Goal: Transaction & Acquisition: Book appointment/travel/reservation

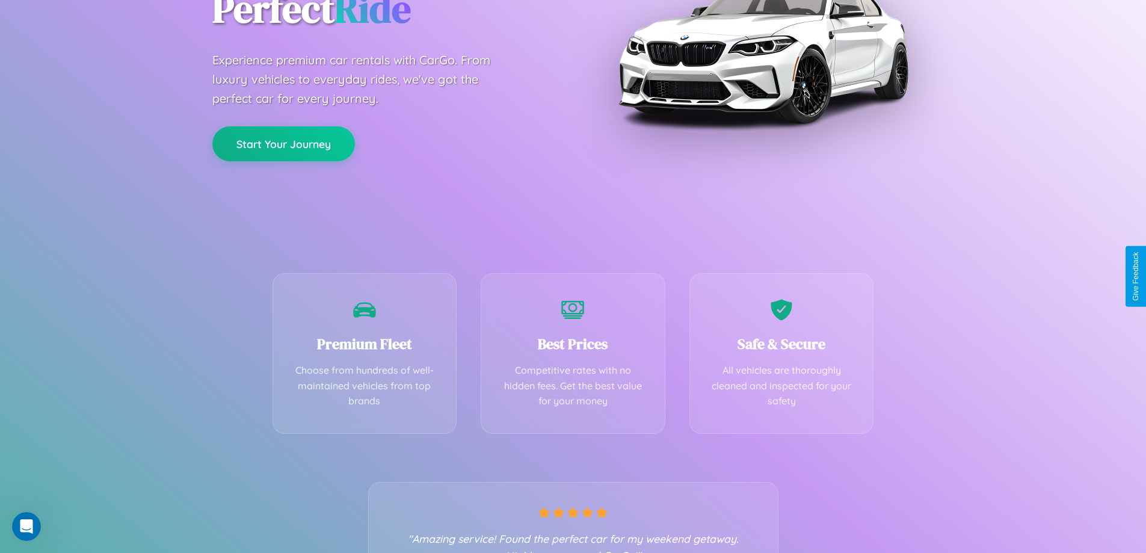
scroll to position [237, 0]
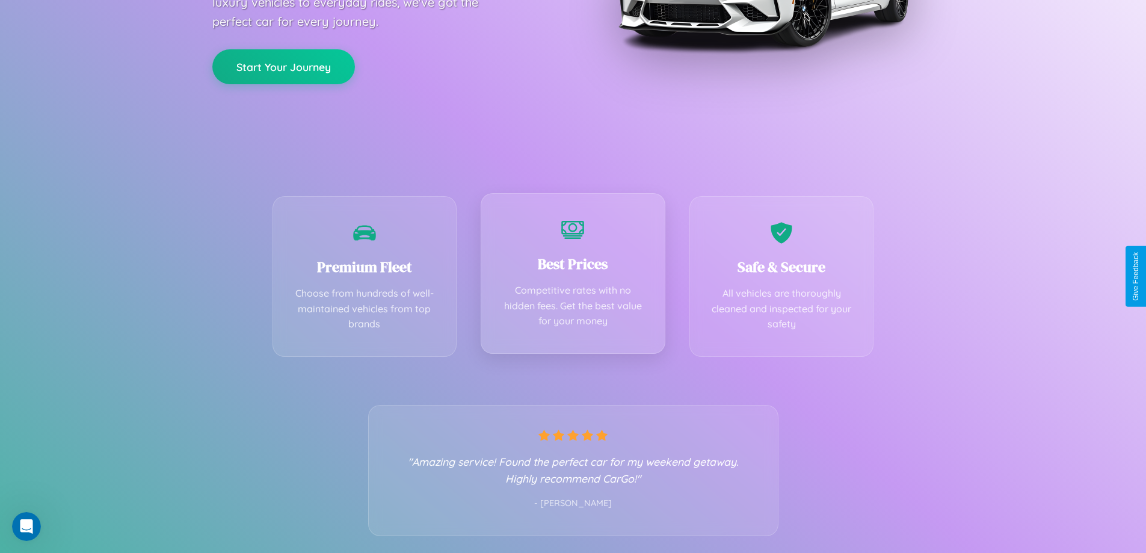
click at [572, 276] on div "Best Prices Competitive rates with no hidden fees. Get the best value for your …" at bounding box center [572, 273] width 185 height 161
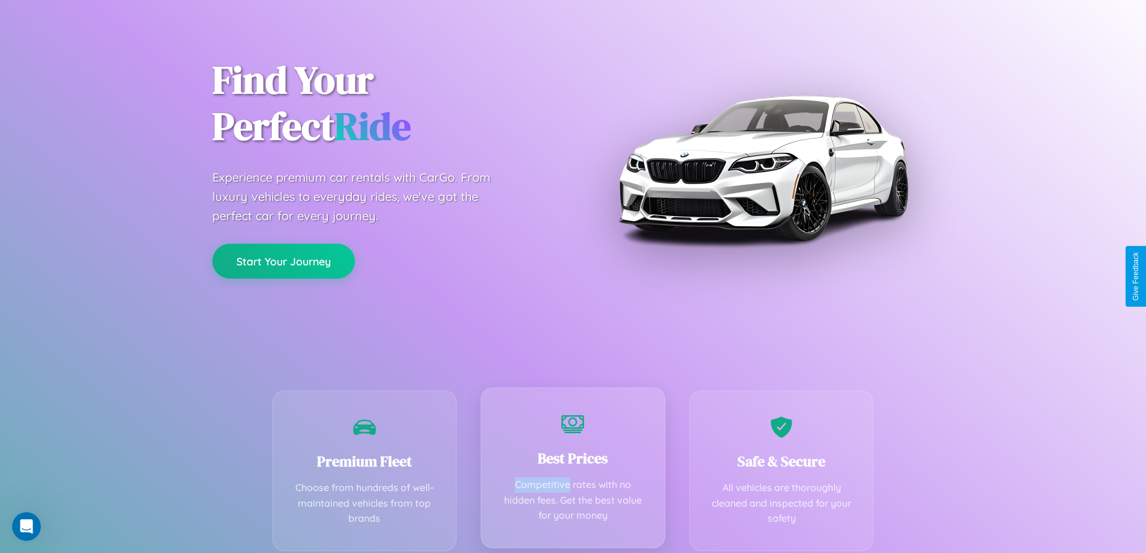
scroll to position [0, 0]
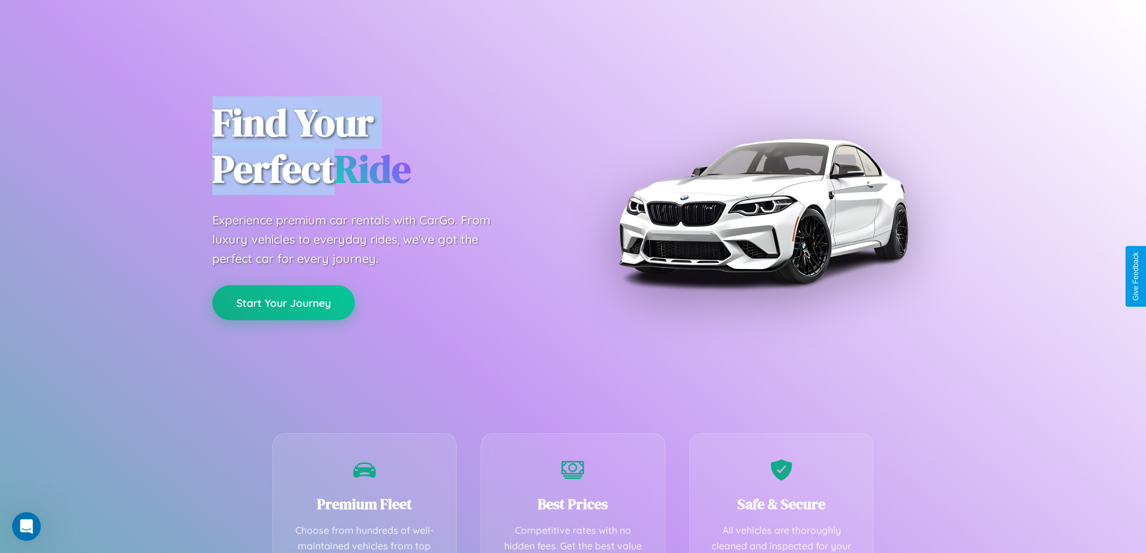
click at [283, 302] on button "Start Your Journey" at bounding box center [283, 302] width 143 height 35
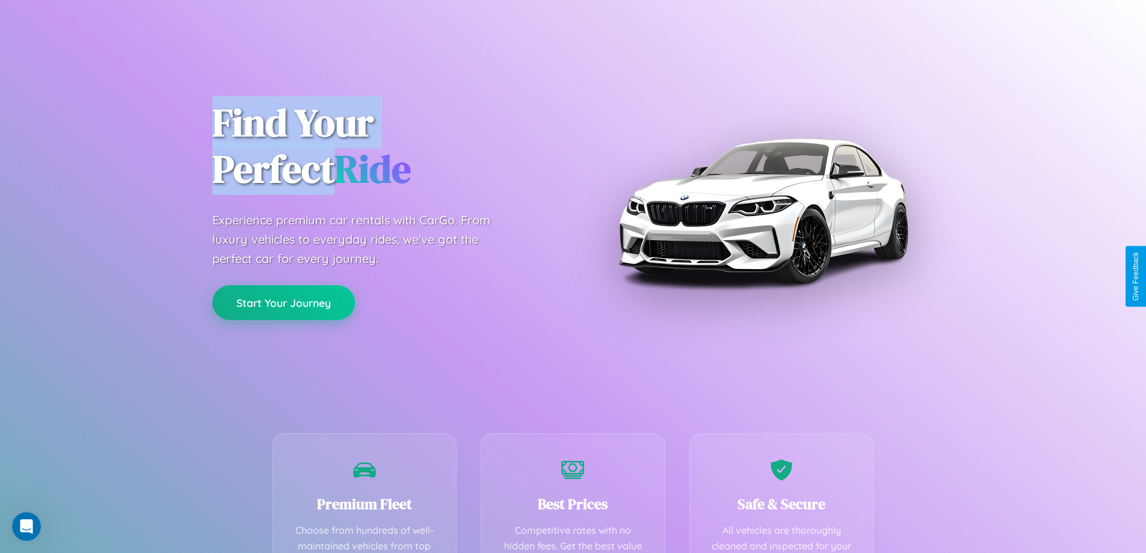
click at [283, 302] on button "Start Your Journey" at bounding box center [283, 302] width 143 height 35
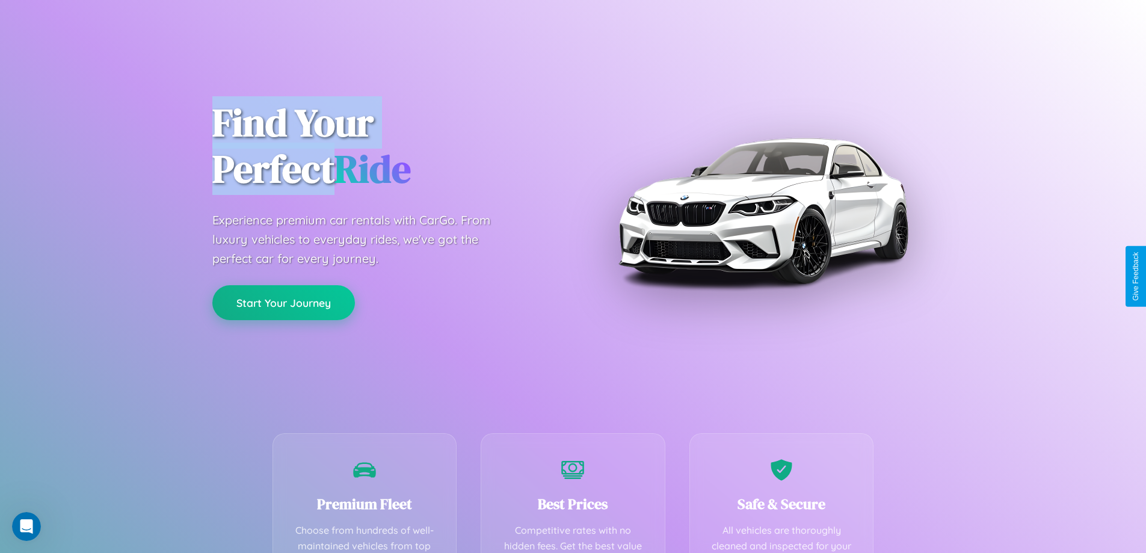
click at [283, 302] on button "Start Your Journey" at bounding box center [283, 302] width 143 height 35
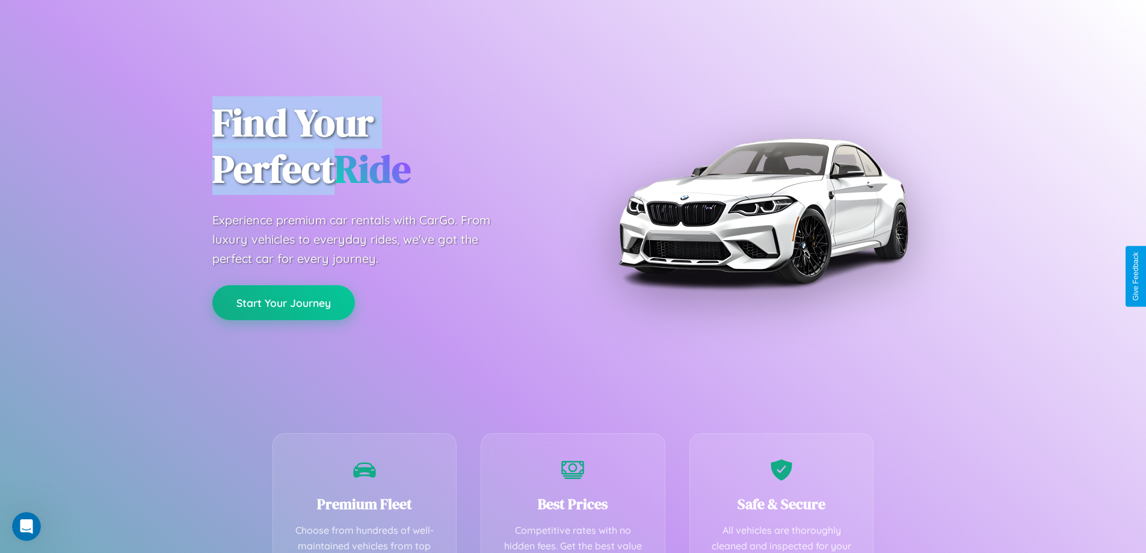
click at [283, 302] on button "Start Your Journey" at bounding box center [283, 302] width 143 height 35
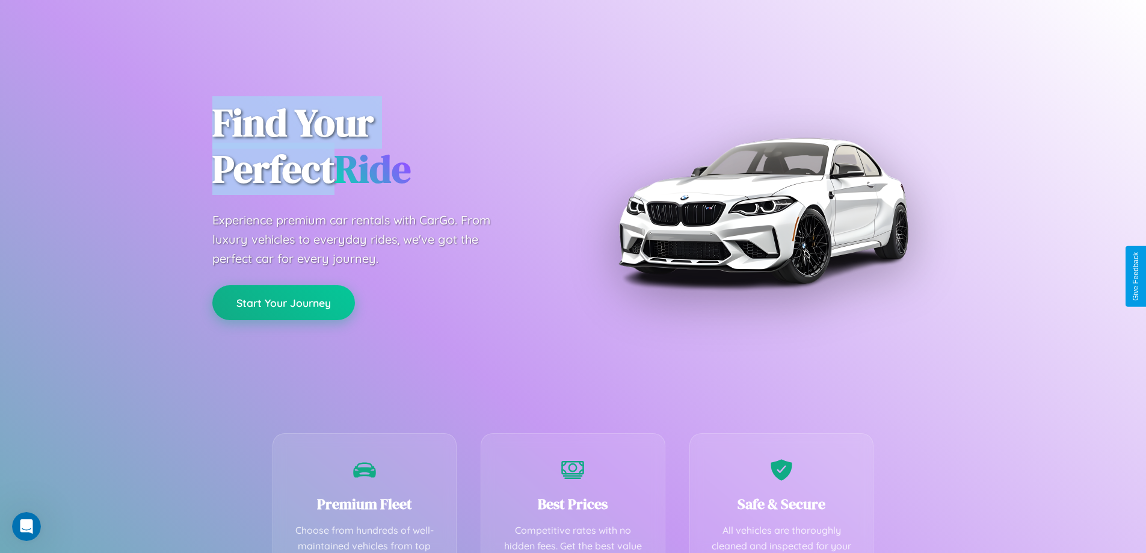
click at [283, 302] on button "Start Your Journey" at bounding box center [283, 302] width 143 height 35
